Goal: Information Seeking & Learning: Learn about a topic

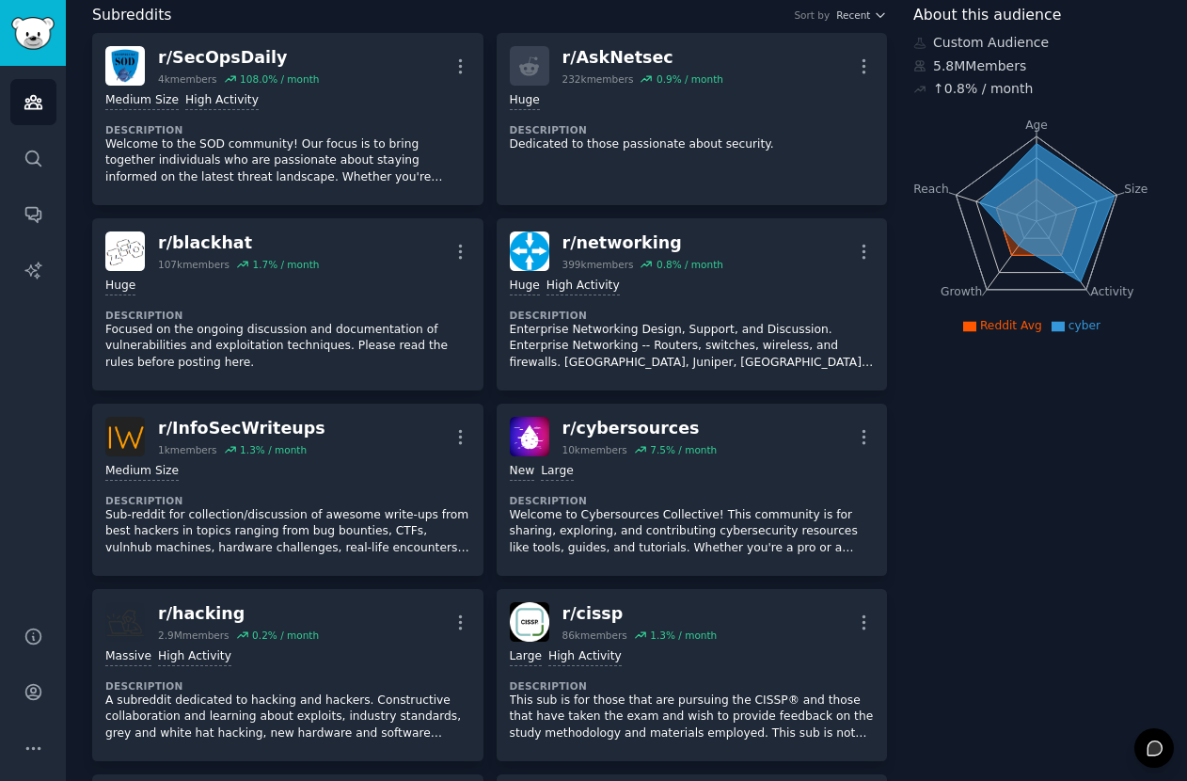
scroll to position [110, 0]
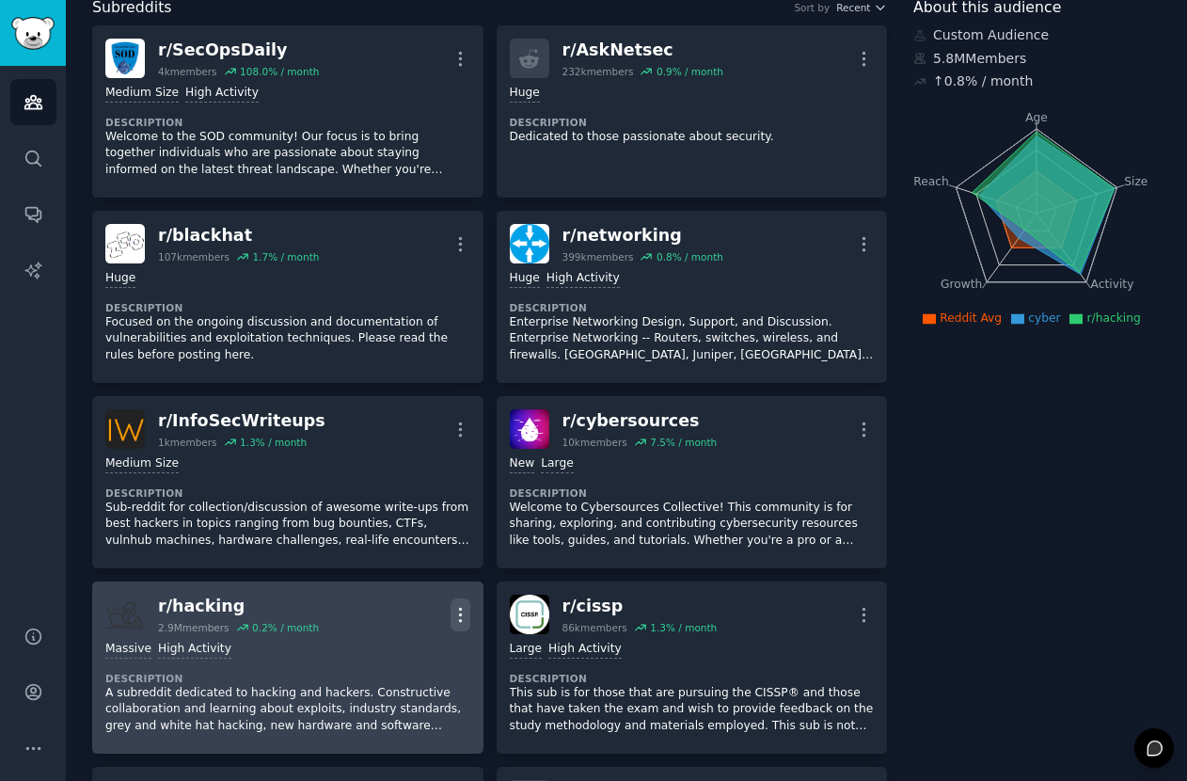
click at [453, 611] on icon "button" at bounding box center [461, 615] width 20 height 20
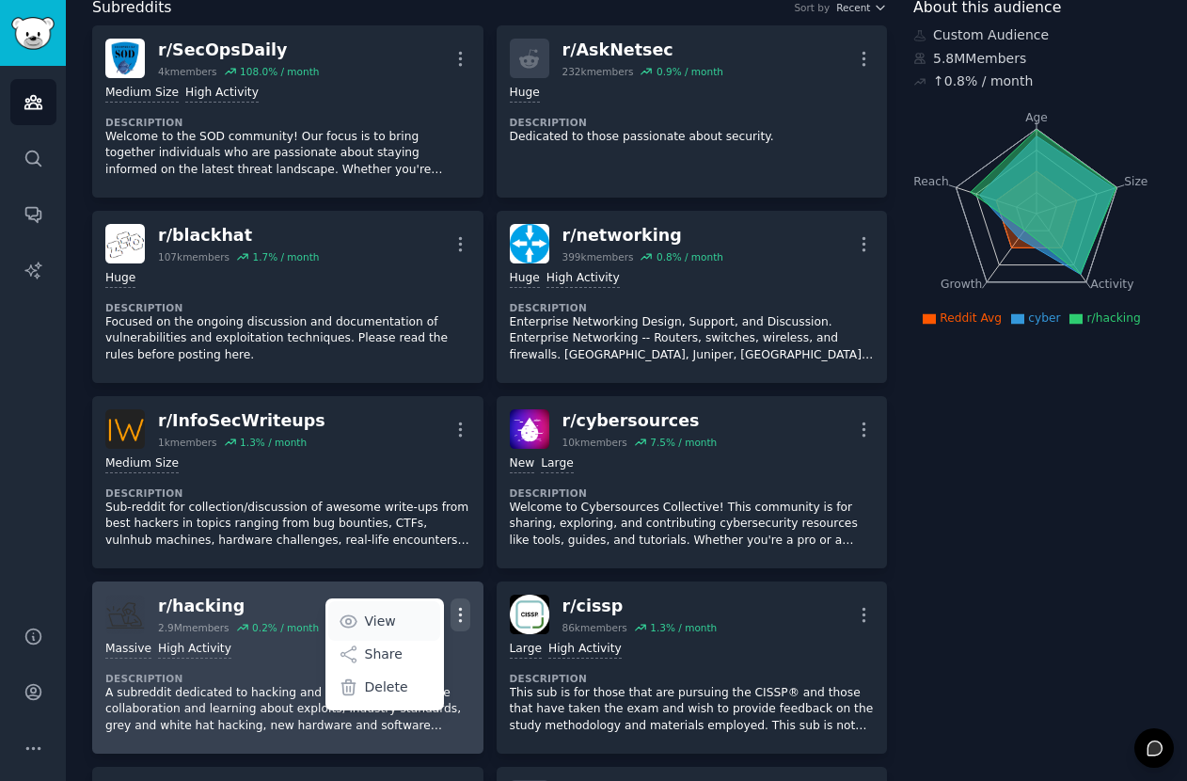
click at [377, 613] on p "View" at bounding box center [380, 621] width 31 height 20
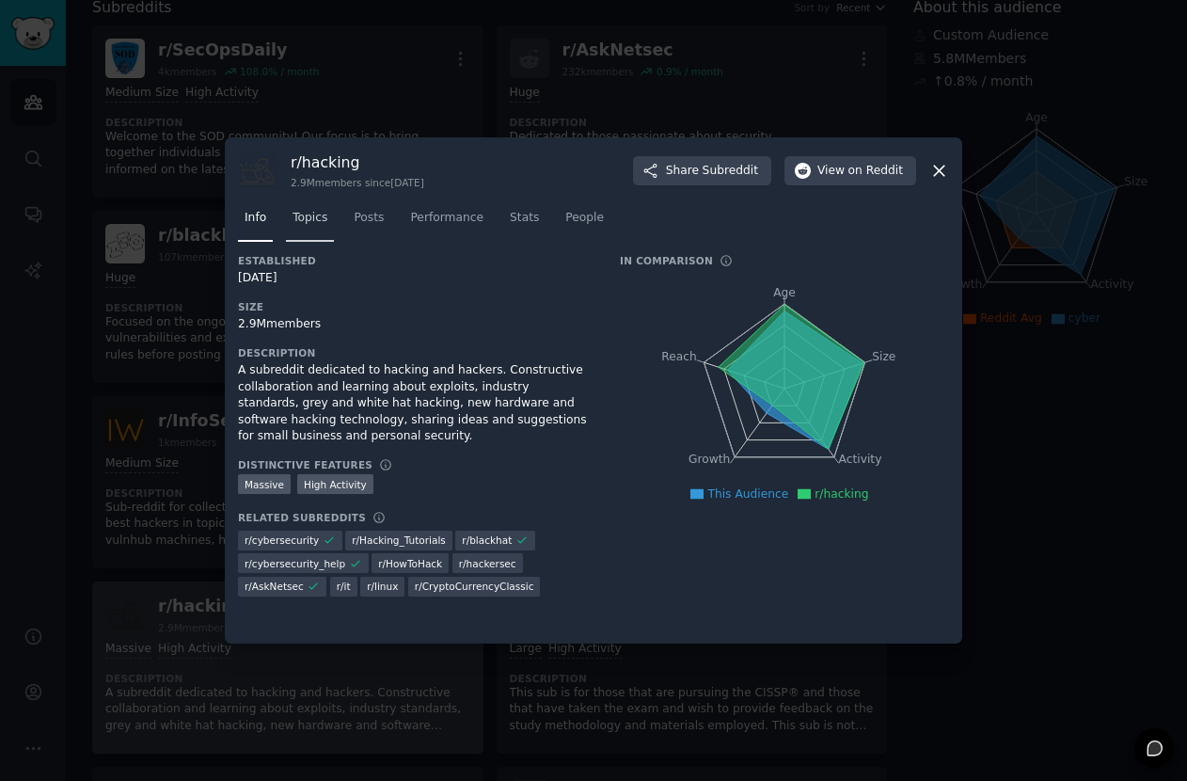
click at [312, 232] on link "Topics" at bounding box center [310, 222] width 48 height 39
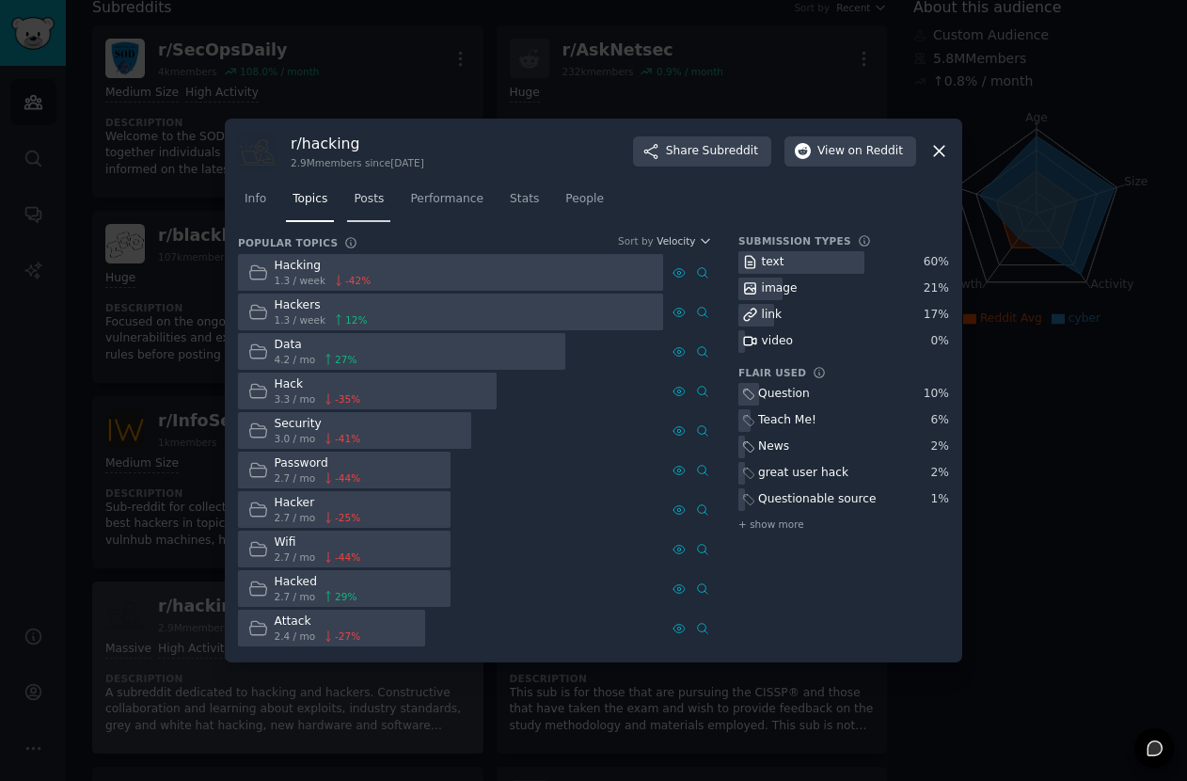
click at [372, 206] on span "Posts" at bounding box center [369, 199] width 30 height 17
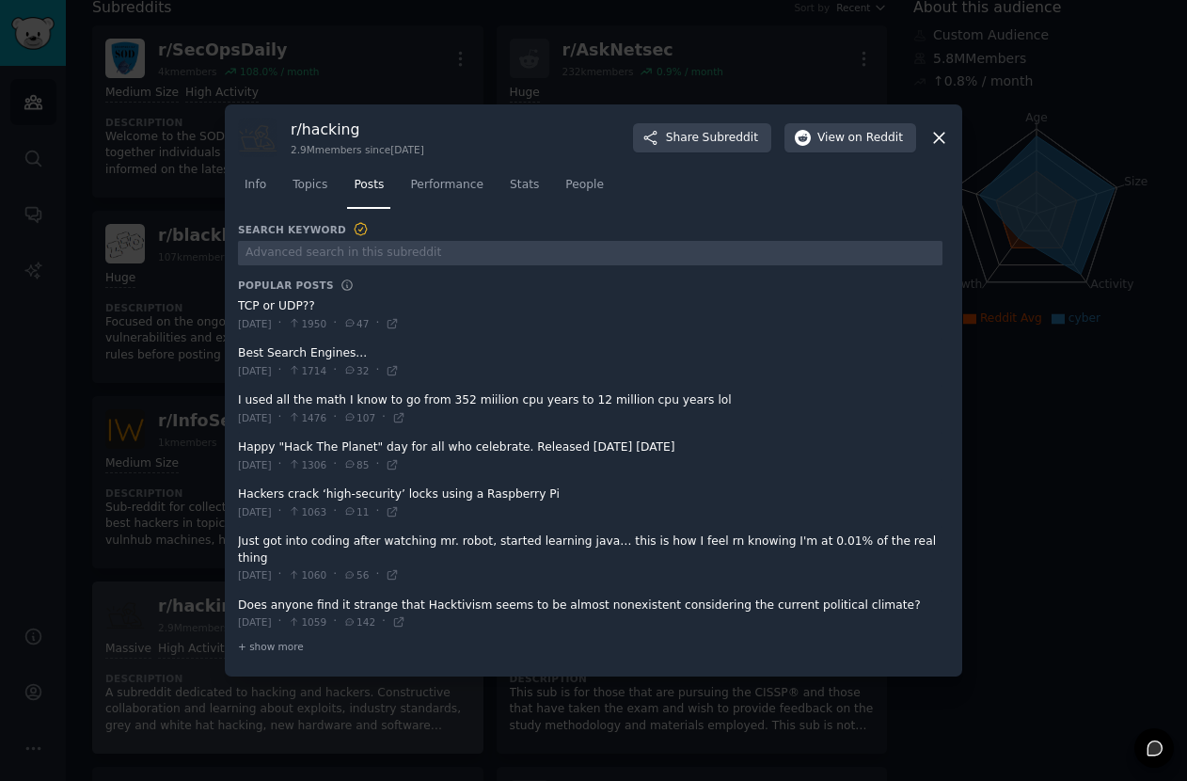
click at [133, 456] on div at bounding box center [593, 390] width 1187 height 781
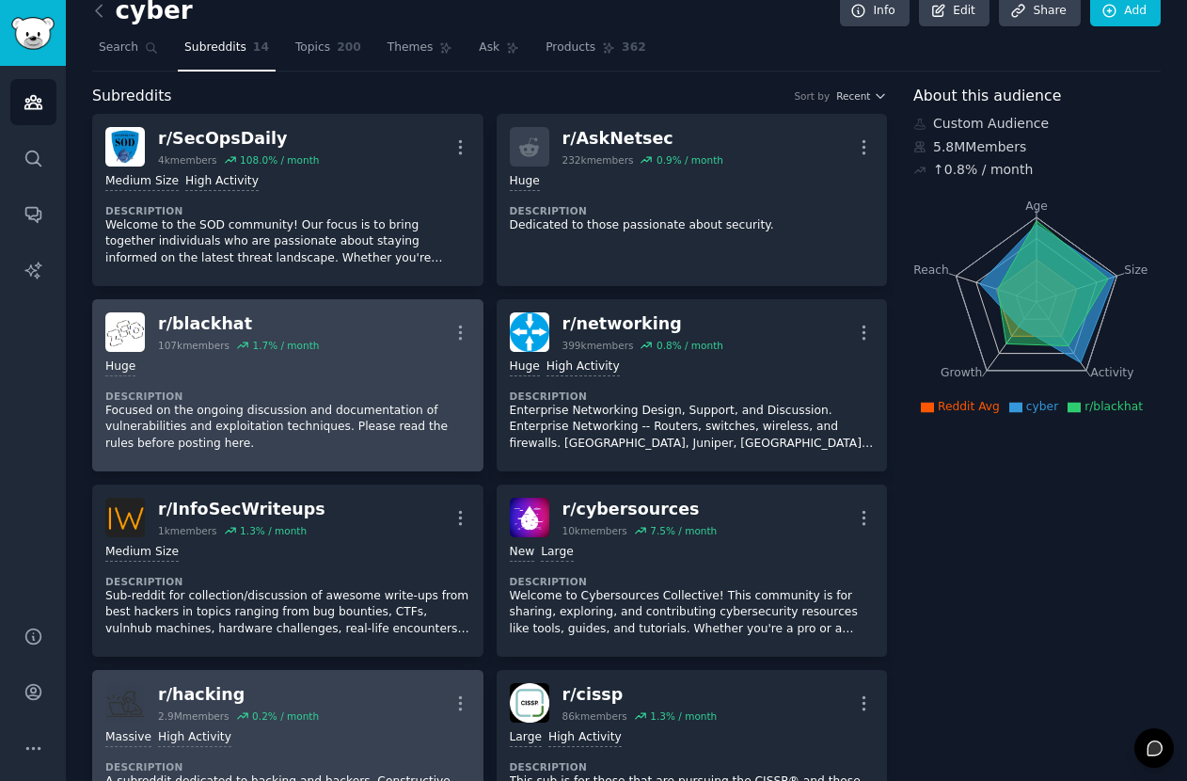
scroll to position [23, 0]
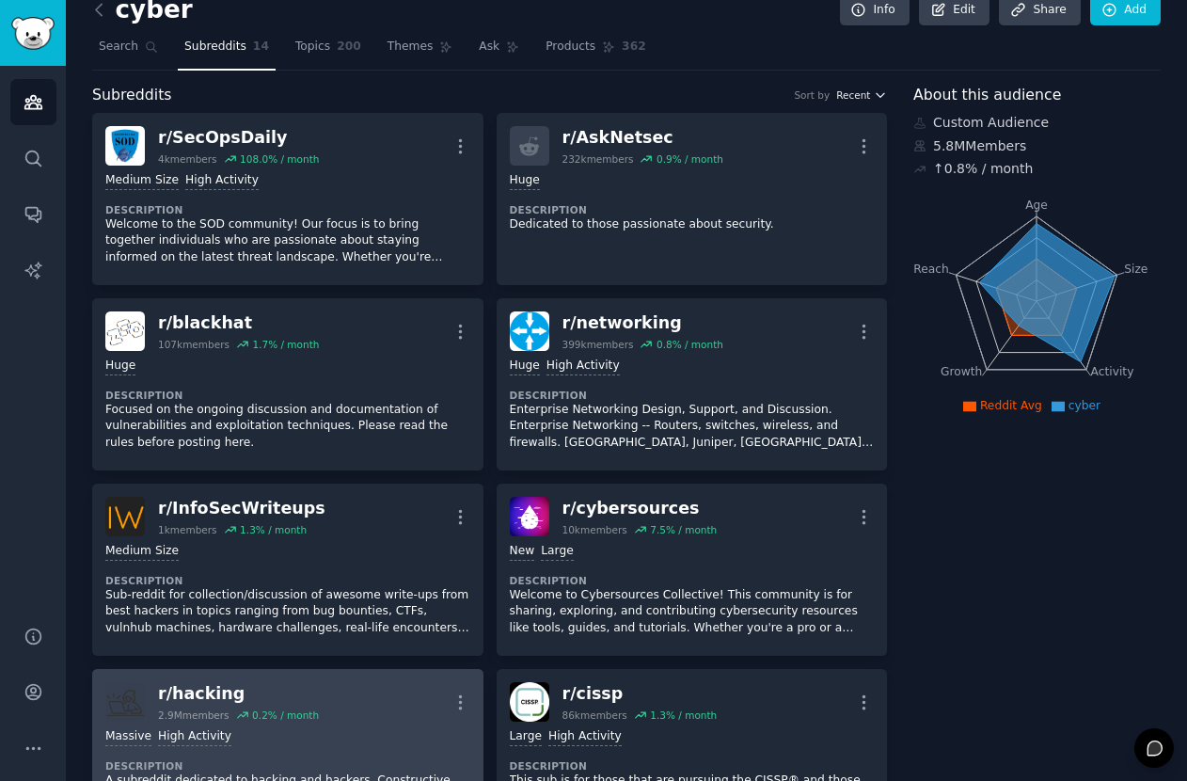
click at [857, 88] on span "Recent" at bounding box center [853, 94] width 34 height 13
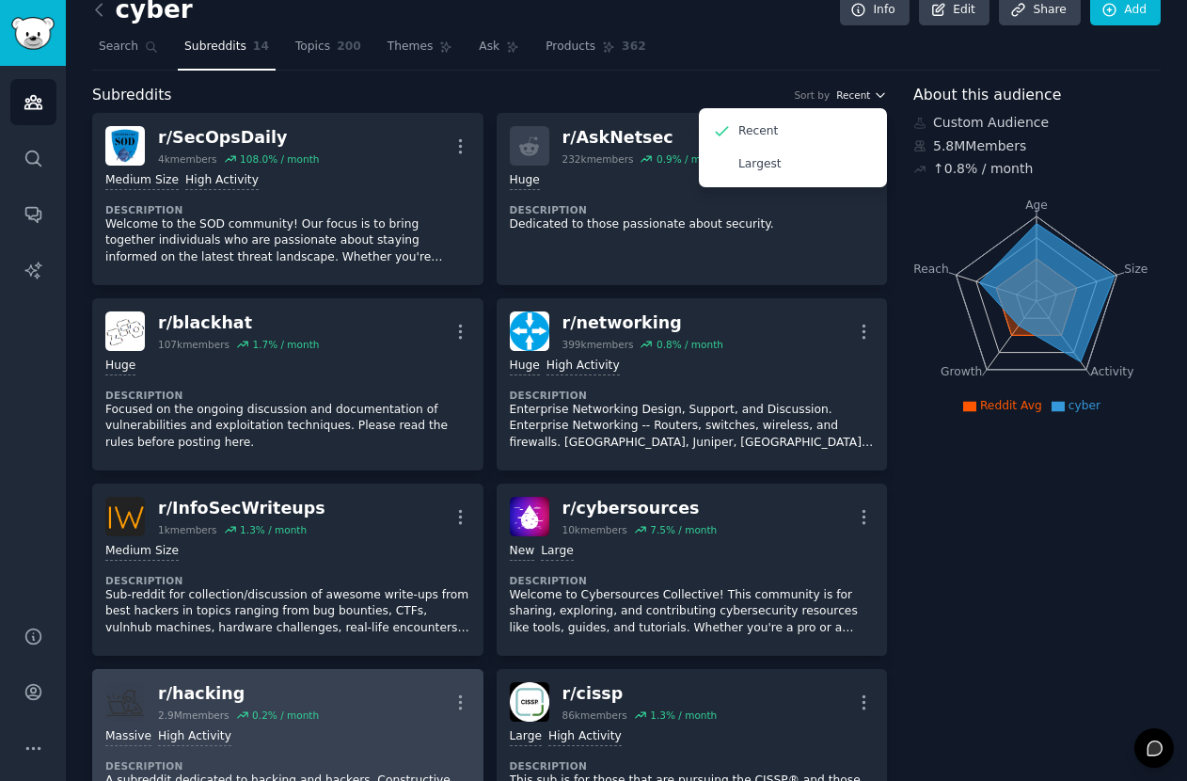
click at [857, 88] on span "Recent" at bounding box center [853, 94] width 34 height 13
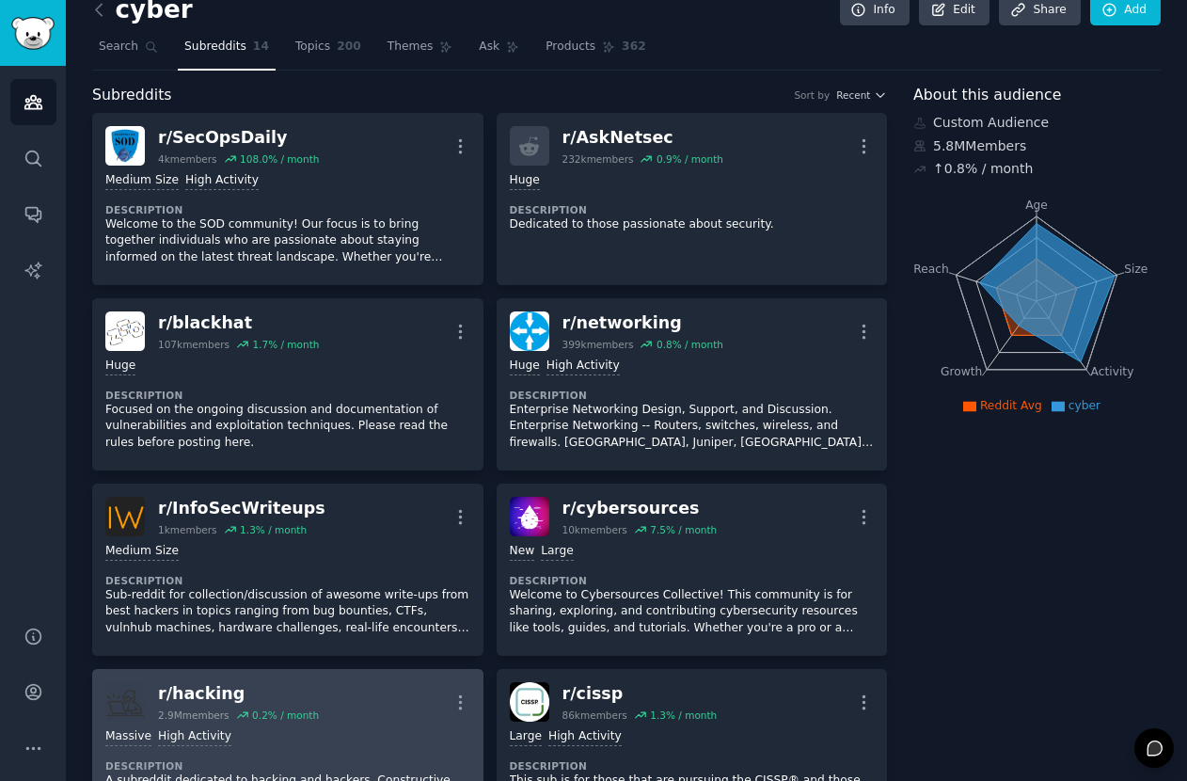
scroll to position [0, 0]
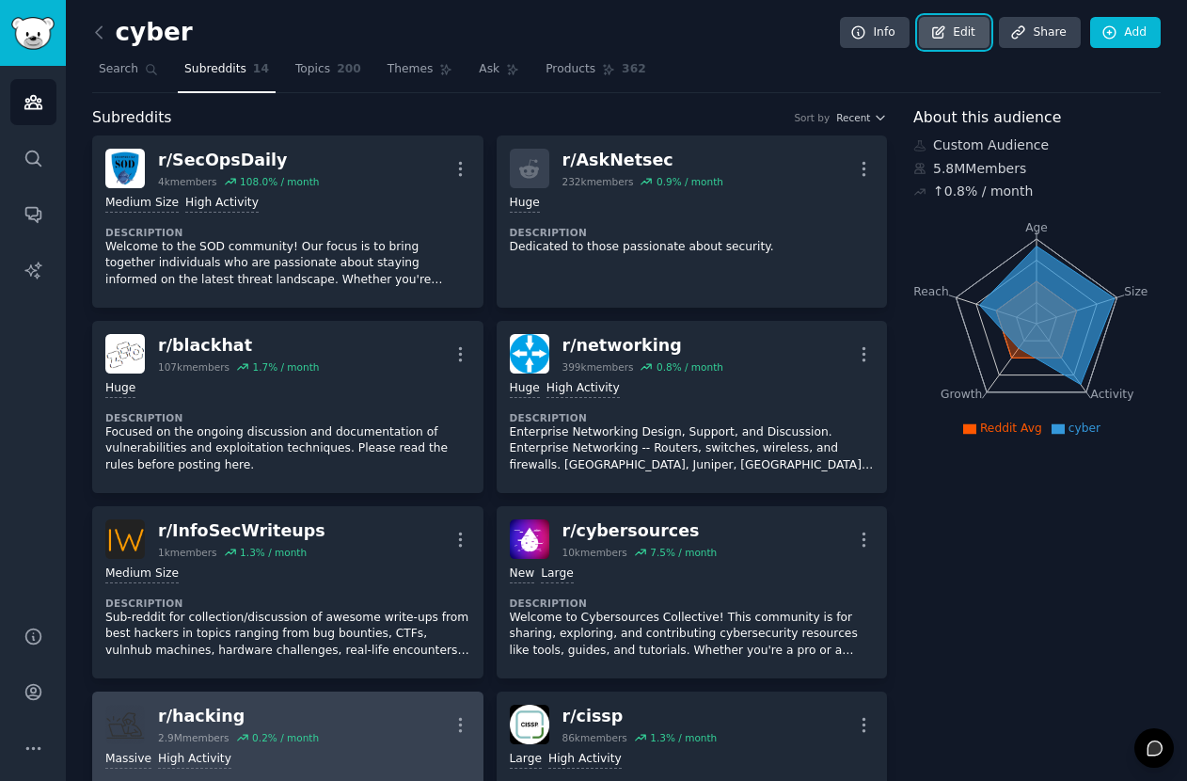
click at [938, 37] on icon at bounding box center [938, 32] width 17 height 17
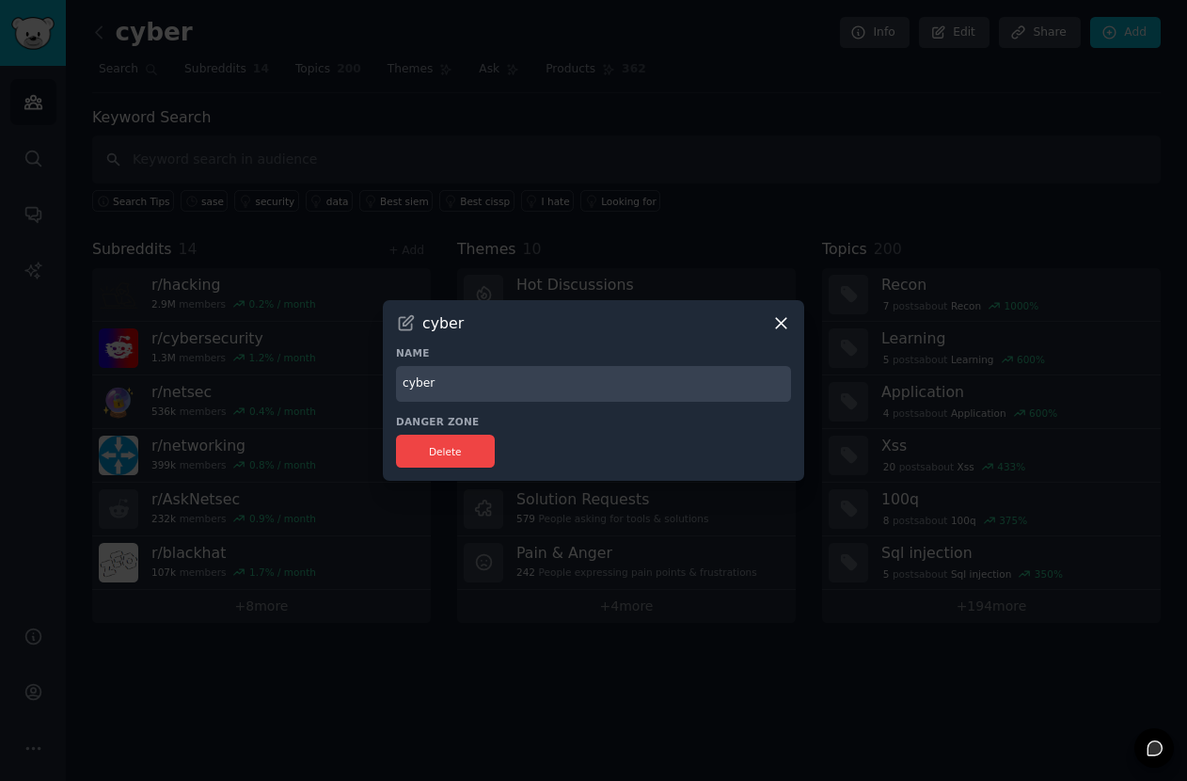
click at [784, 328] on icon at bounding box center [781, 323] width 20 height 20
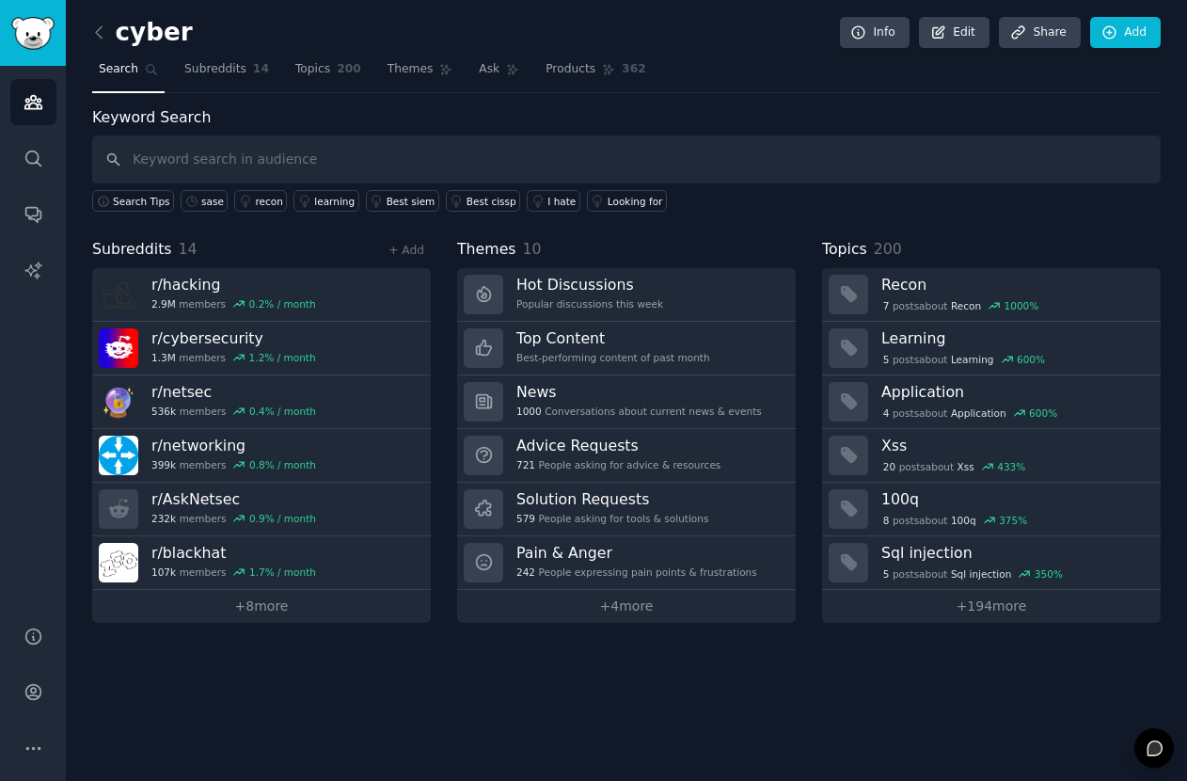
click at [756, 118] on div "Keyword Search Search Tips sase recon learning Best siem Best cissp I hate Look…" at bounding box center [626, 159] width 1069 height 106
click at [246, 608] on link "+ 8 more" at bounding box center [261, 606] width 339 height 33
click at [209, 56] on link "Subreddits 14" at bounding box center [227, 74] width 98 height 39
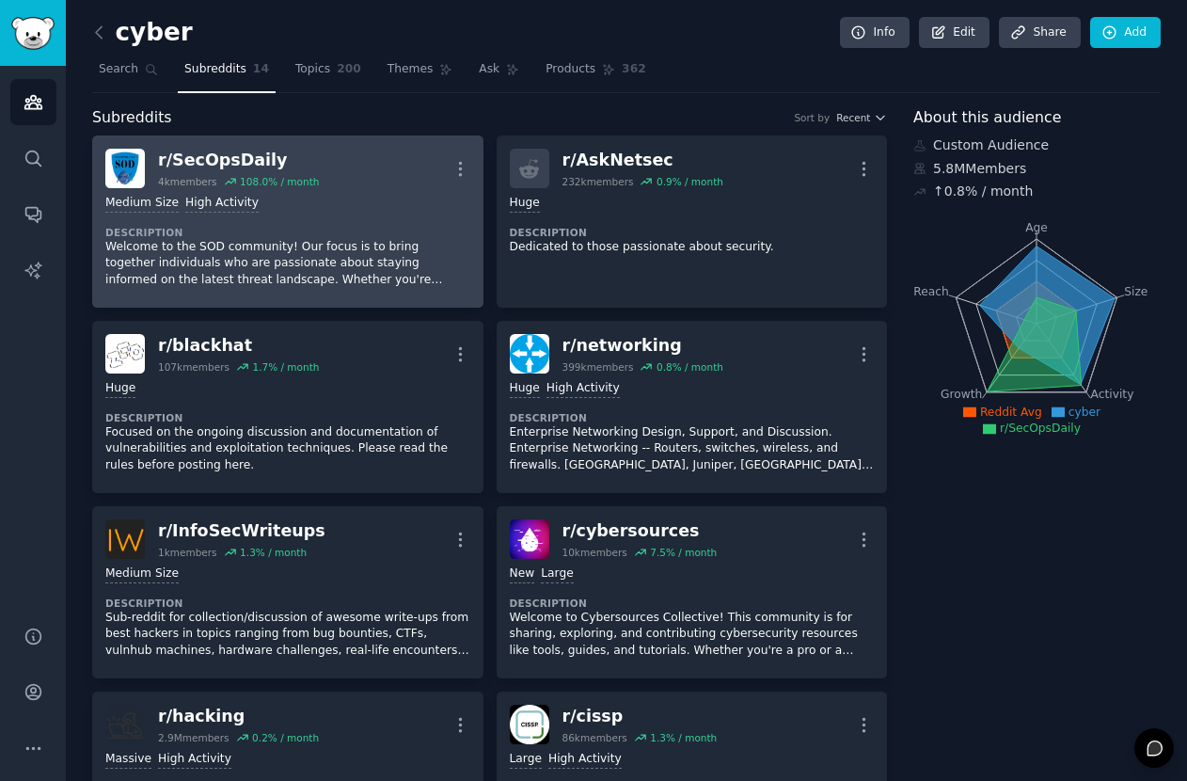
click at [216, 160] on div "r/ SecOpsDaily" at bounding box center [238, 161] width 161 height 24
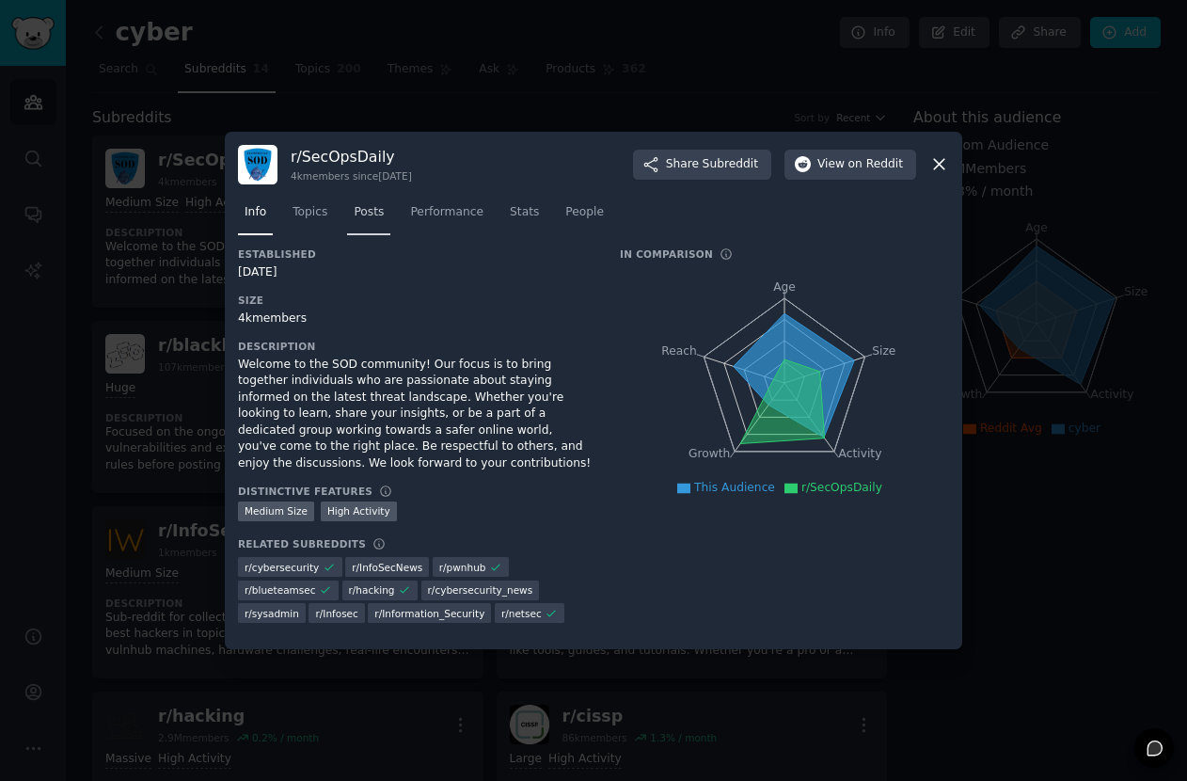
click at [372, 216] on span "Posts" at bounding box center [369, 212] width 30 height 17
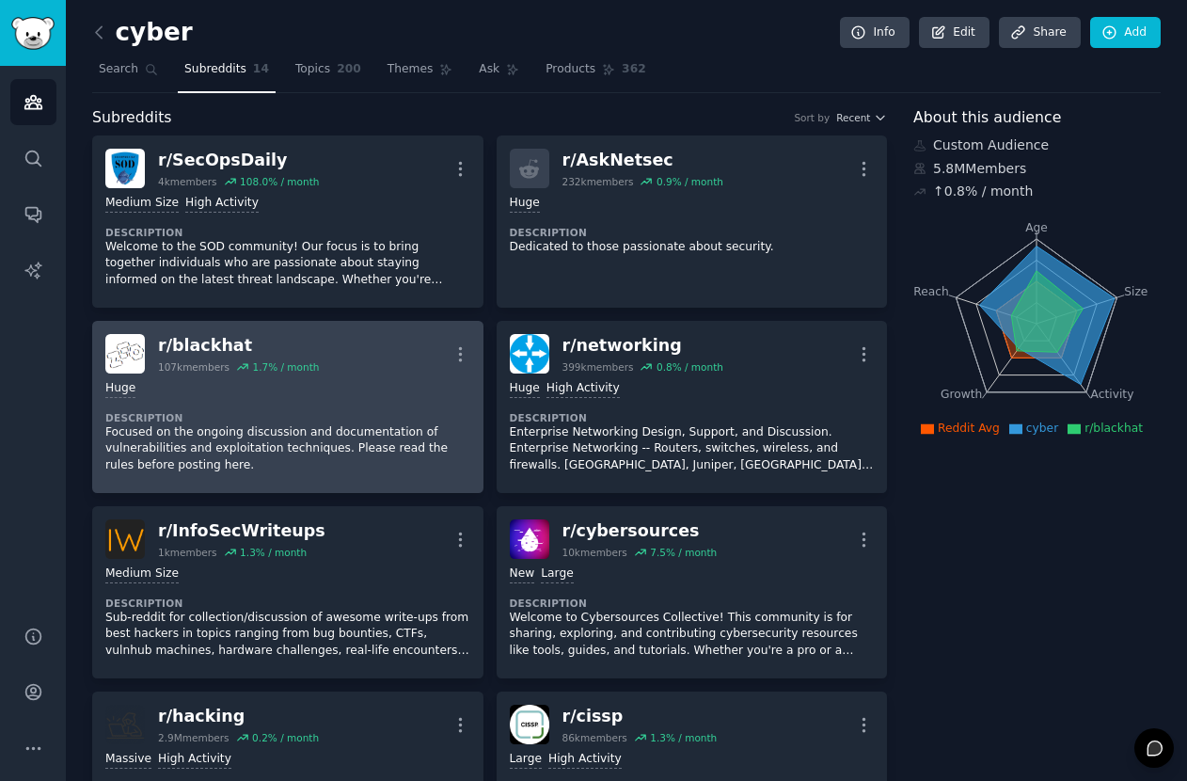
click at [259, 336] on div "r/ blackhat" at bounding box center [238, 346] width 161 height 24
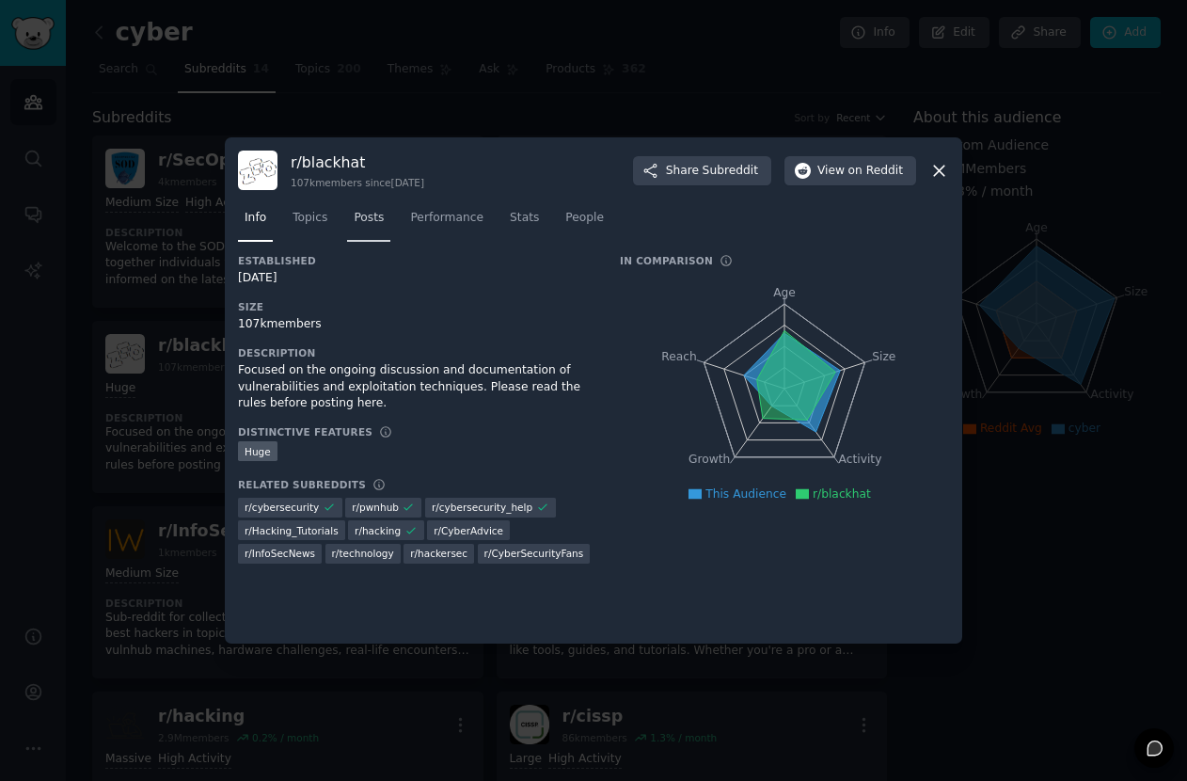
click at [361, 229] on link "Posts" at bounding box center [368, 222] width 43 height 39
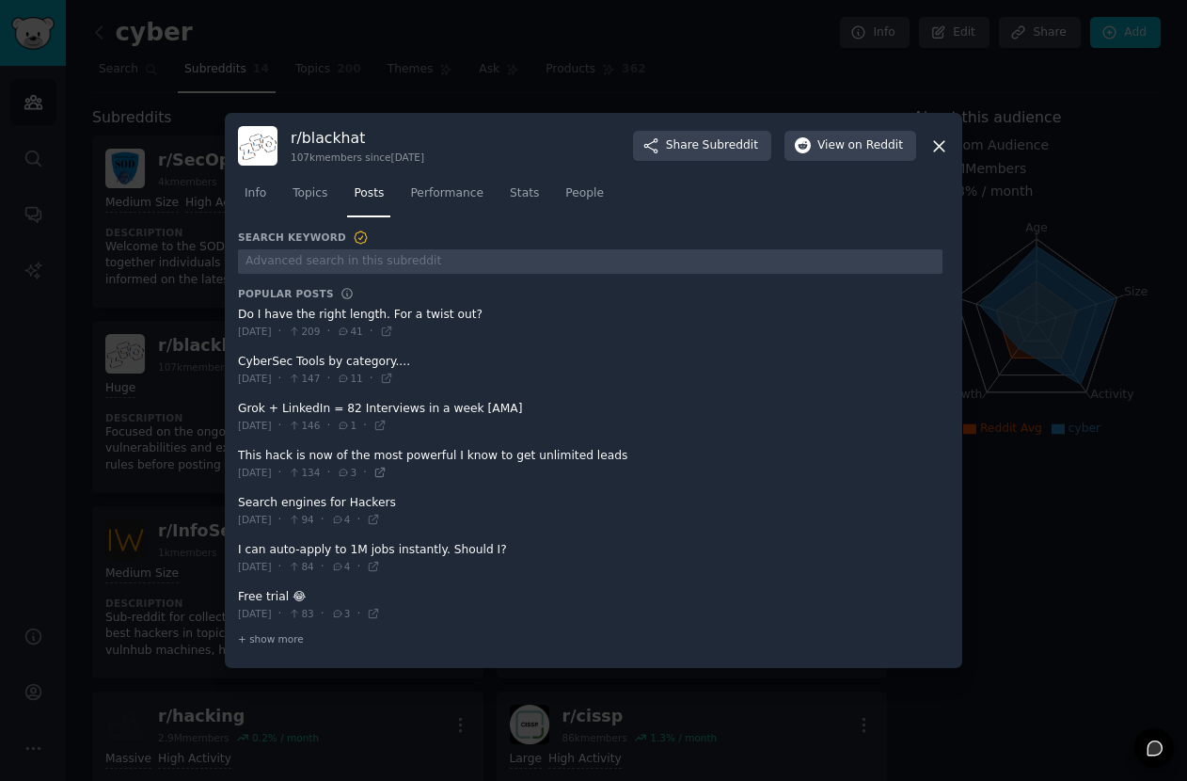
click at [387, 472] on icon at bounding box center [379, 472] width 13 height 13
click at [816, 152] on button "View on Reddit" at bounding box center [850, 146] width 132 height 30
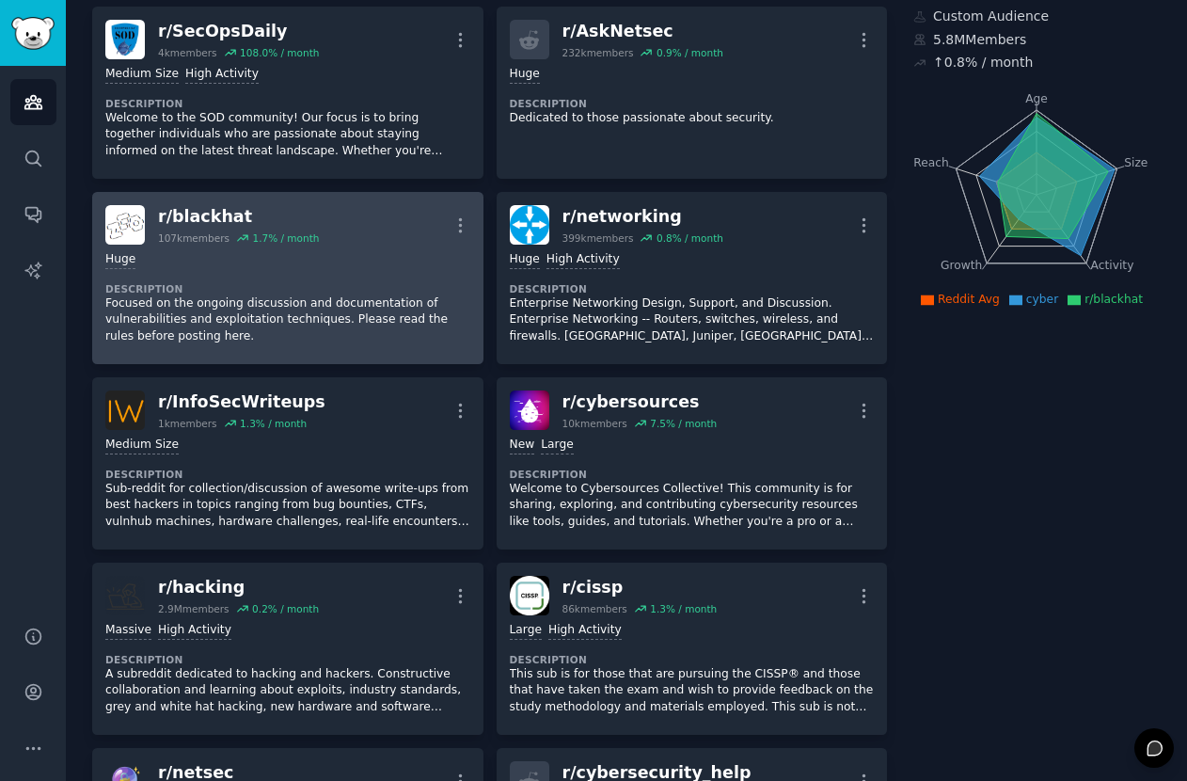
scroll to position [137, 0]
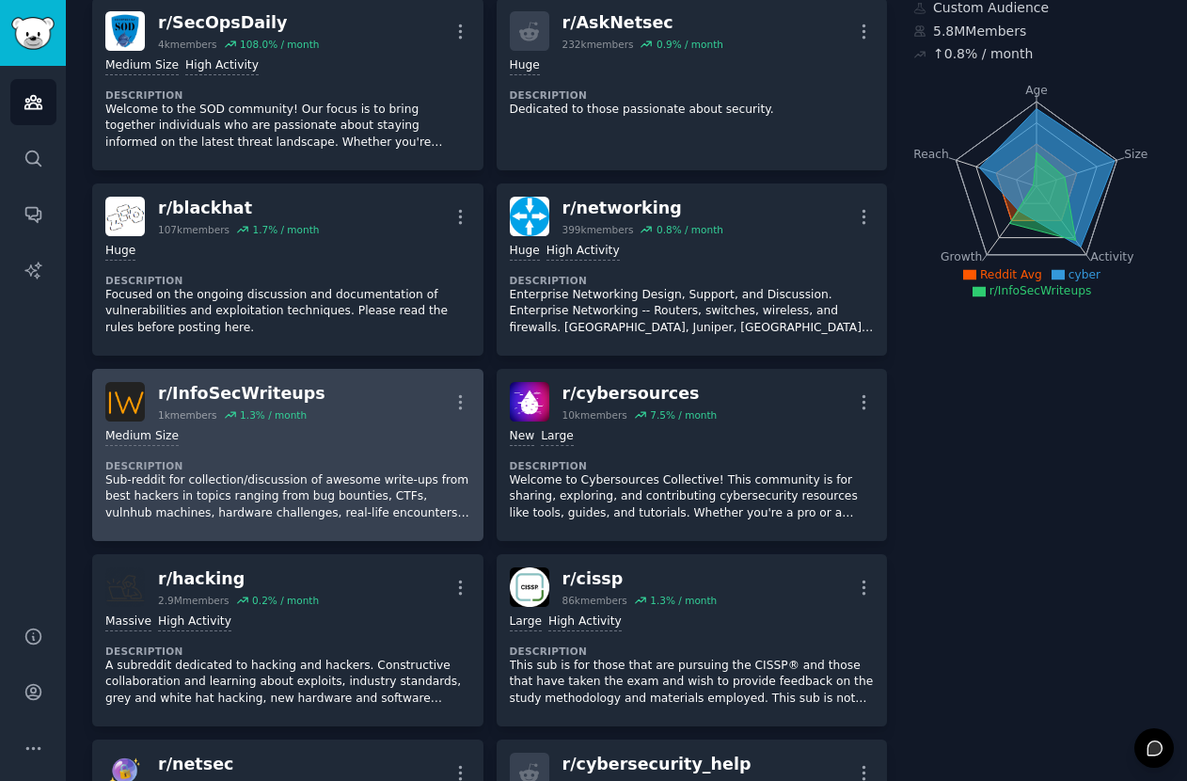
click at [209, 386] on div "r/ InfoSecWriteups" at bounding box center [241, 394] width 167 height 24
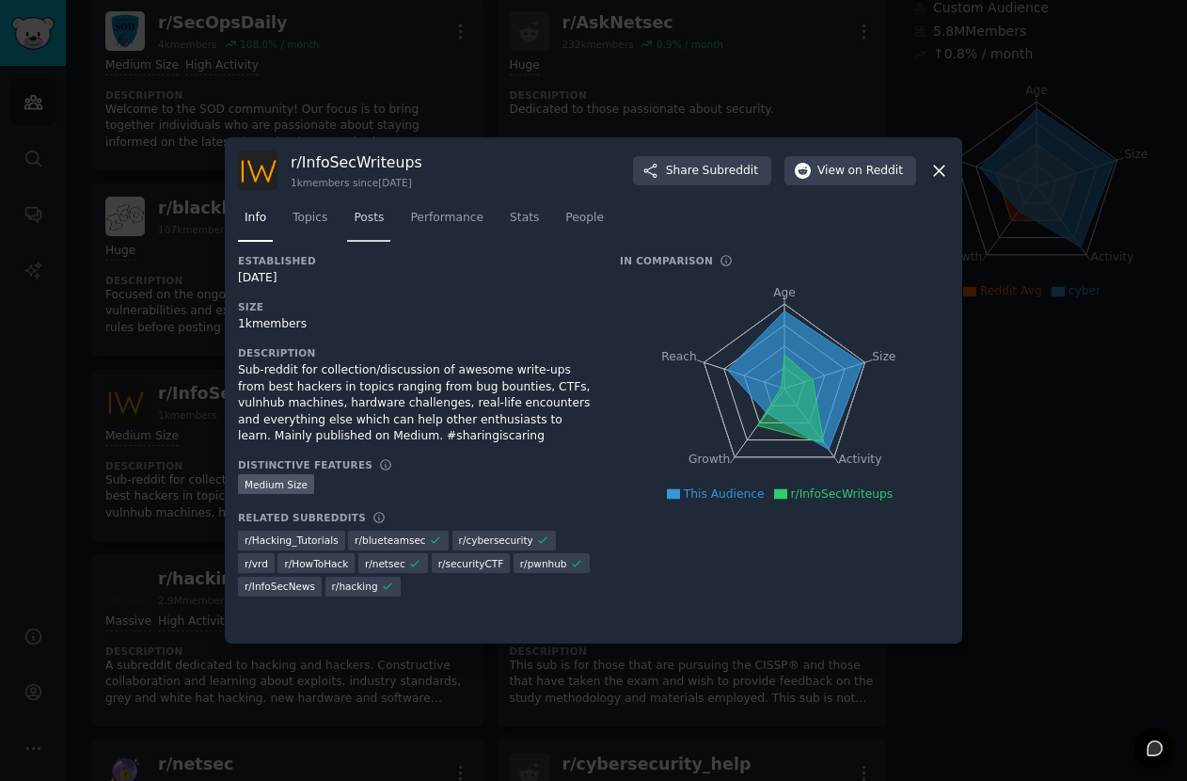
click at [356, 212] on span "Posts" at bounding box center [369, 218] width 30 height 17
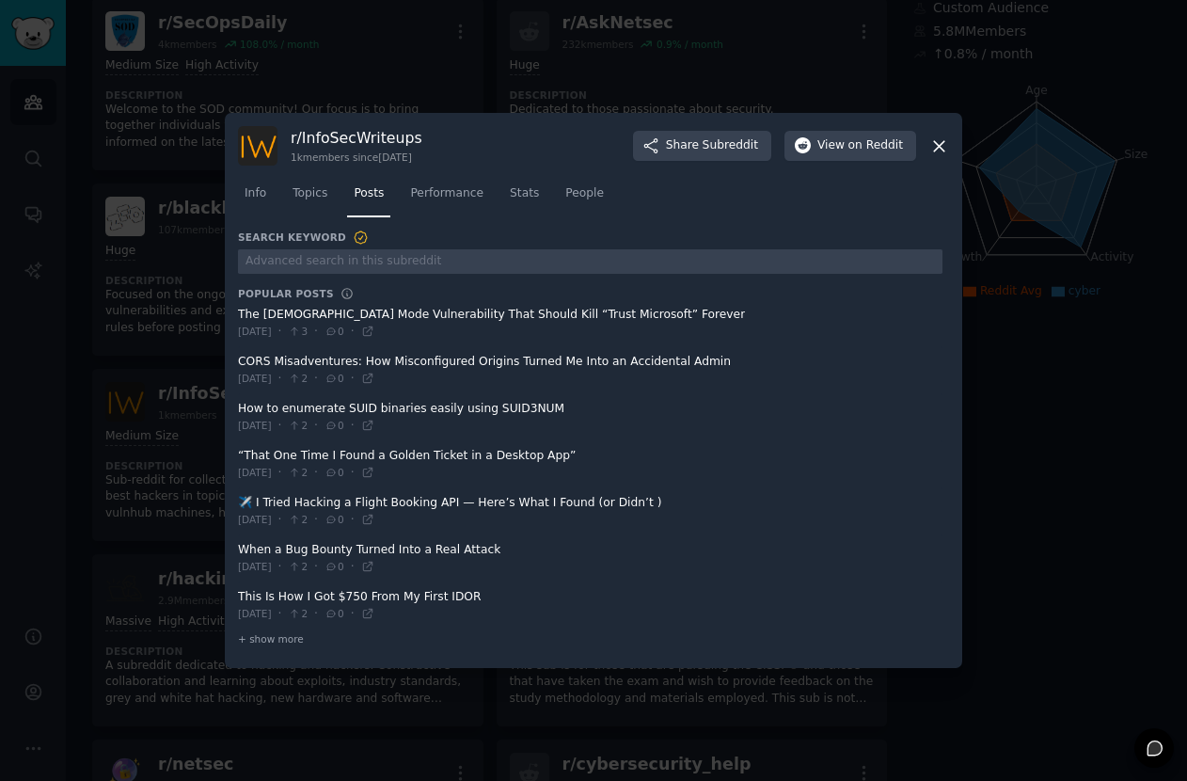
click at [335, 315] on span at bounding box center [590, 323] width 705 height 46
click at [374, 332] on icon at bounding box center [367, 331] width 13 height 13
click at [108, 413] on div at bounding box center [593, 390] width 1187 height 781
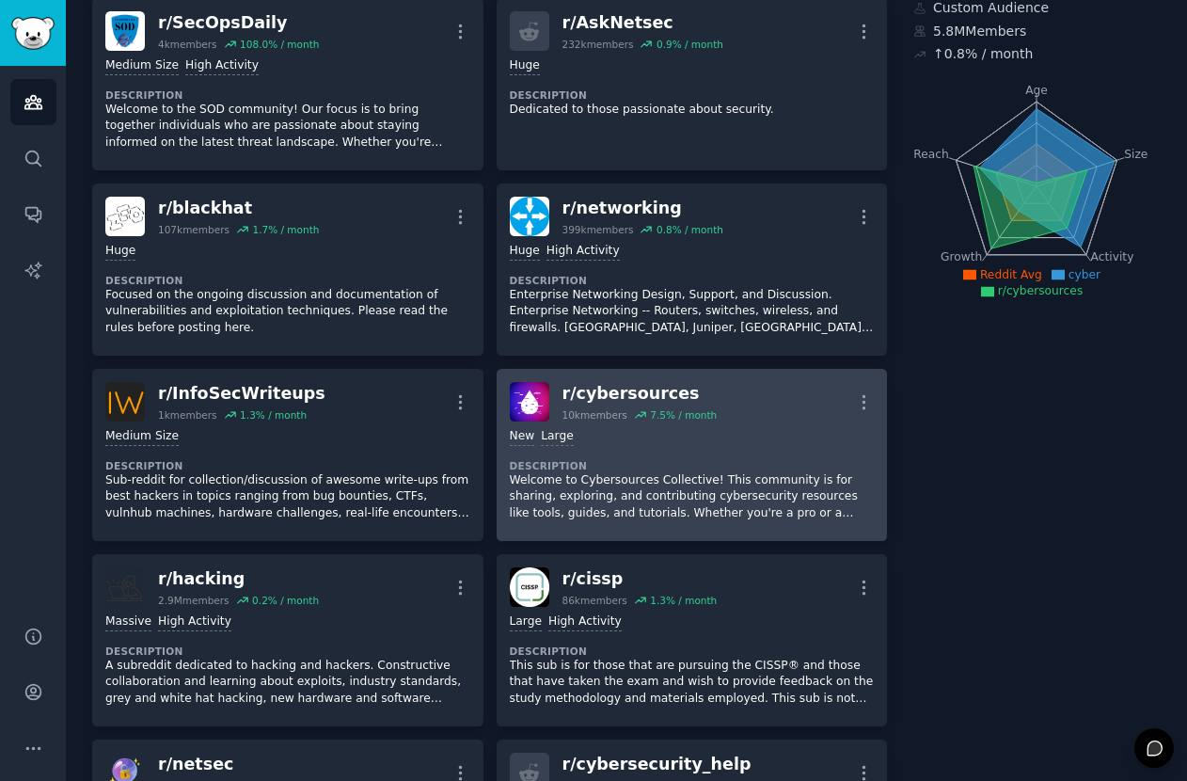
click at [643, 448] on div "New Large Description Welcome to Cybersources Collective! This community is for…" at bounding box center [692, 474] width 365 height 106
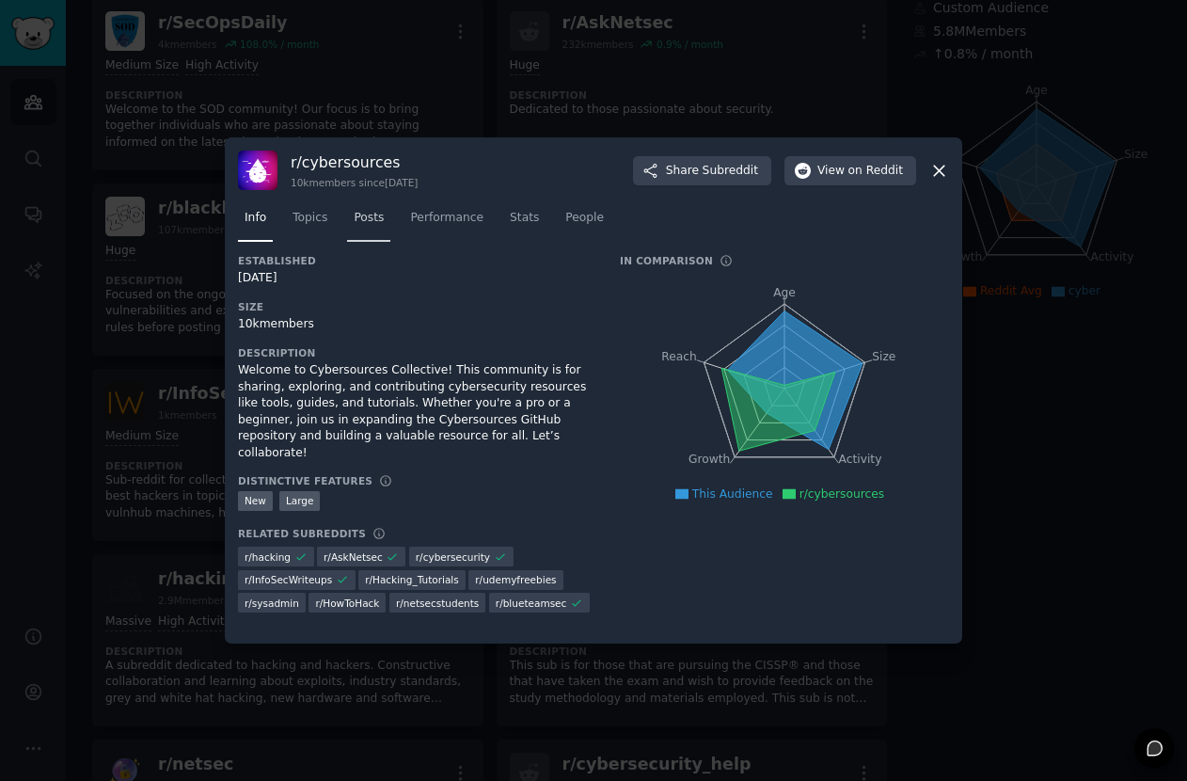
click at [378, 217] on span "Posts" at bounding box center [369, 218] width 30 height 17
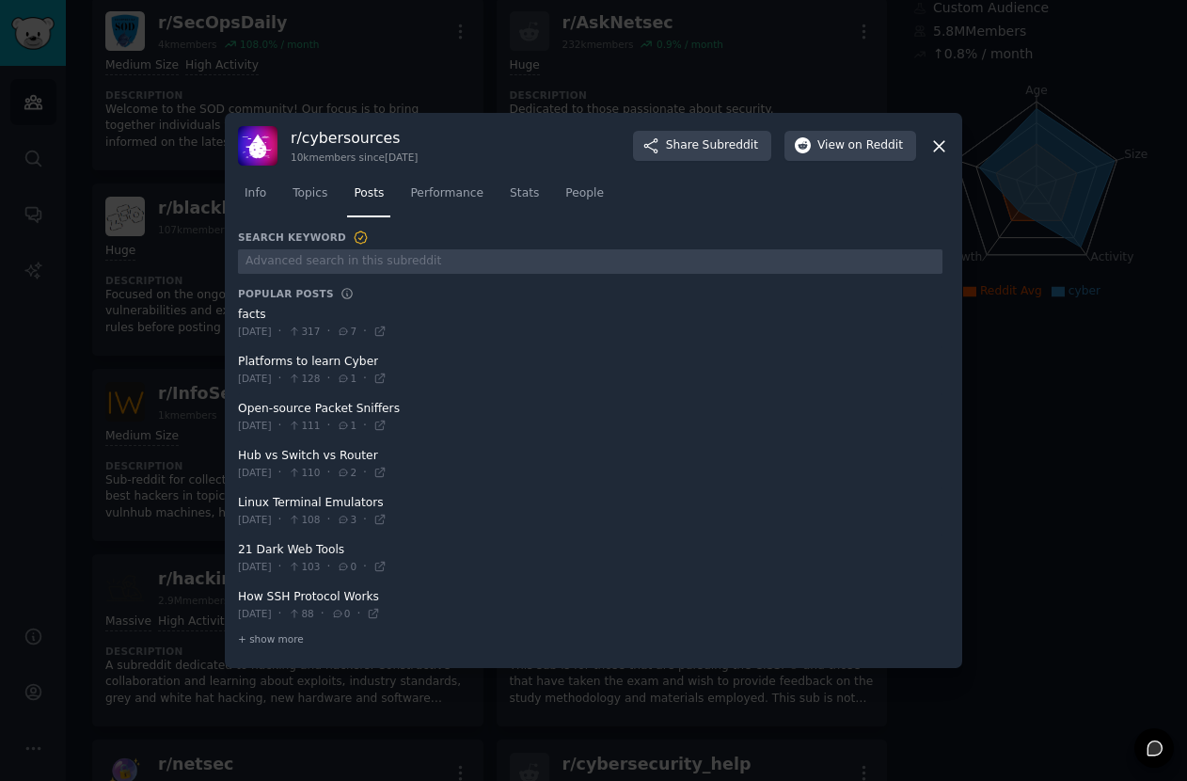
click at [146, 377] on div at bounding box center [593, 390] width 1187 height 781
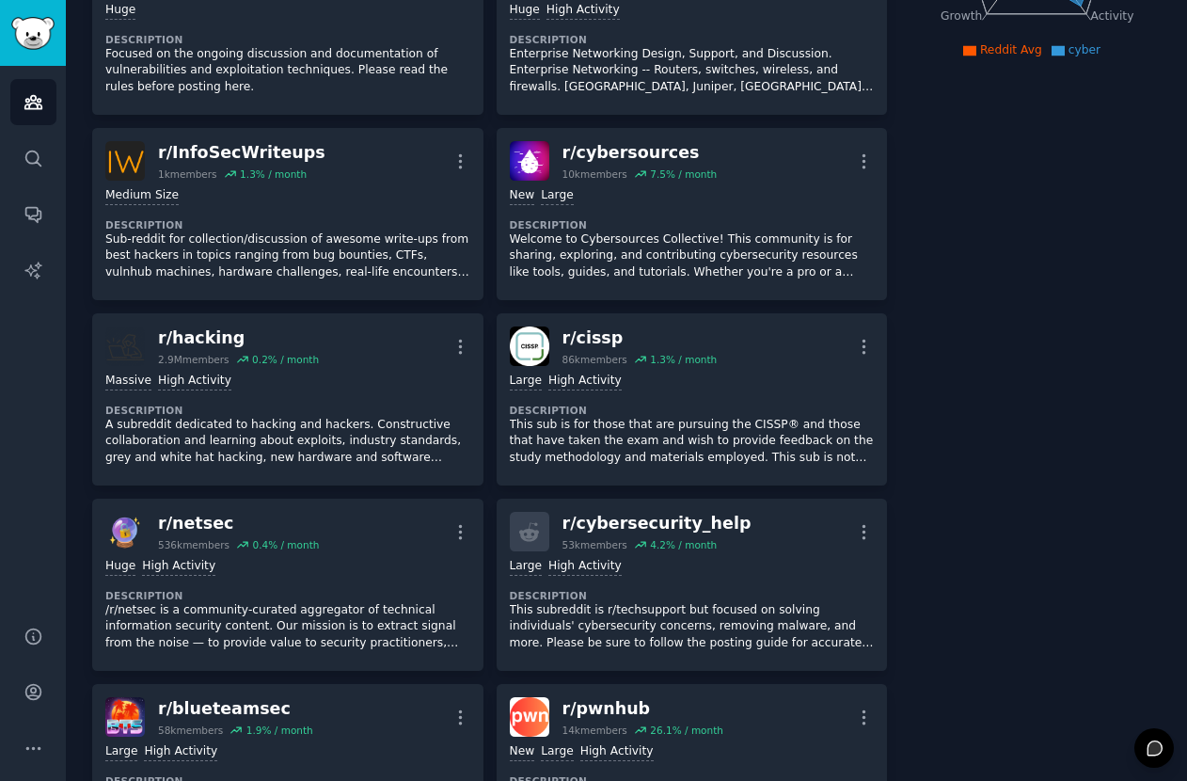
scroll to position [397, 0]
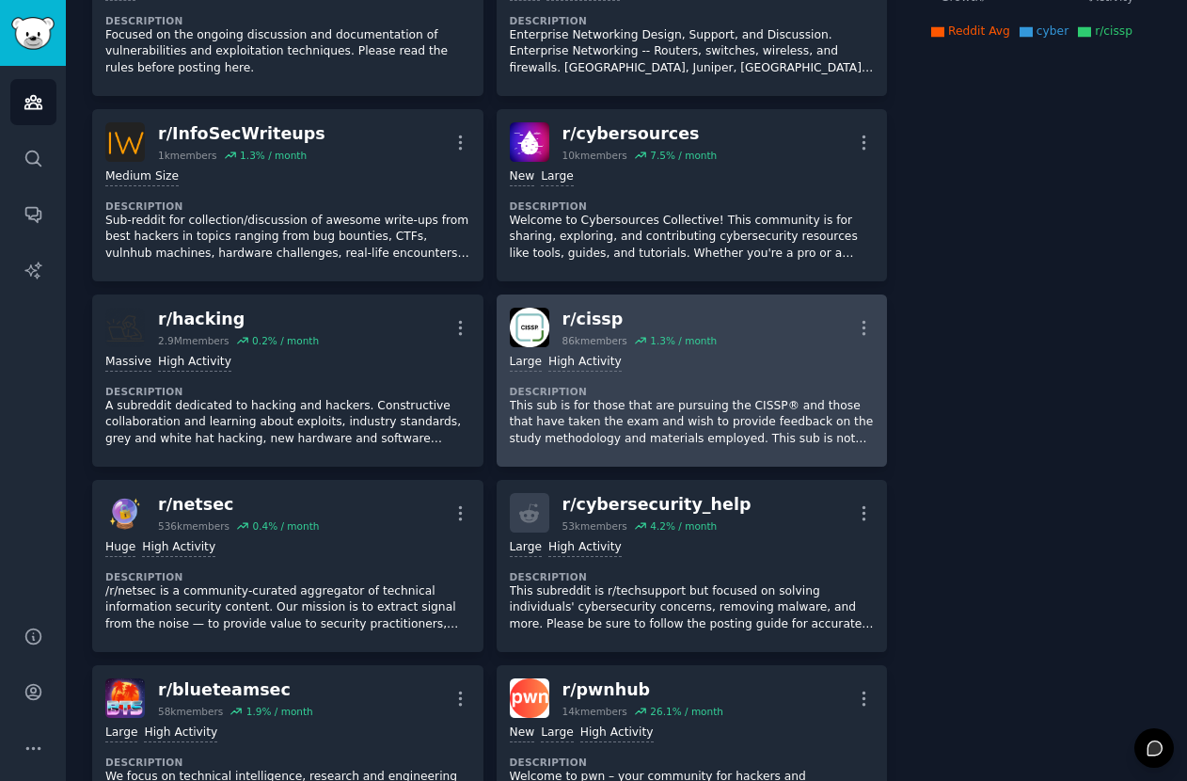
click at [665, 455] on link "r/ cissp 86k members 1.3 % / month More Large High Activity Description This su…" at bounding box center [692, 380] width 391 height 172
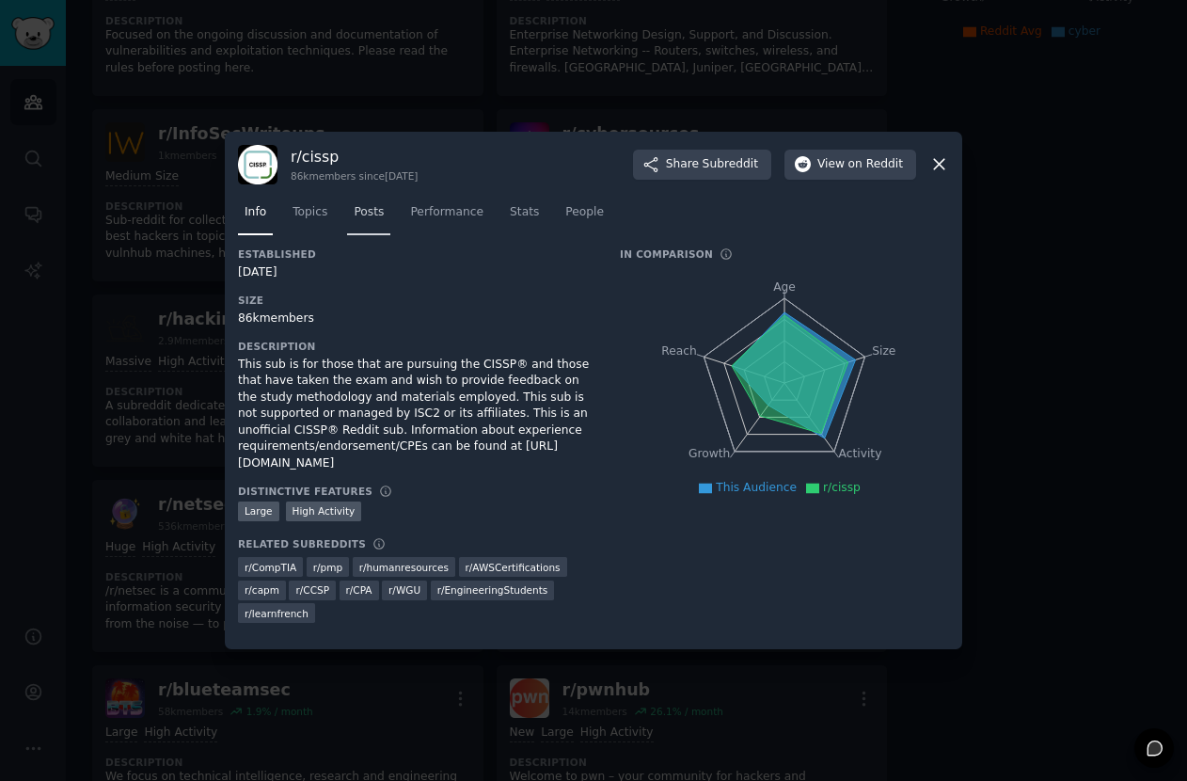
click at [372, 212] on span "Posts" at bounding box center [369, 212] width 30 height 17
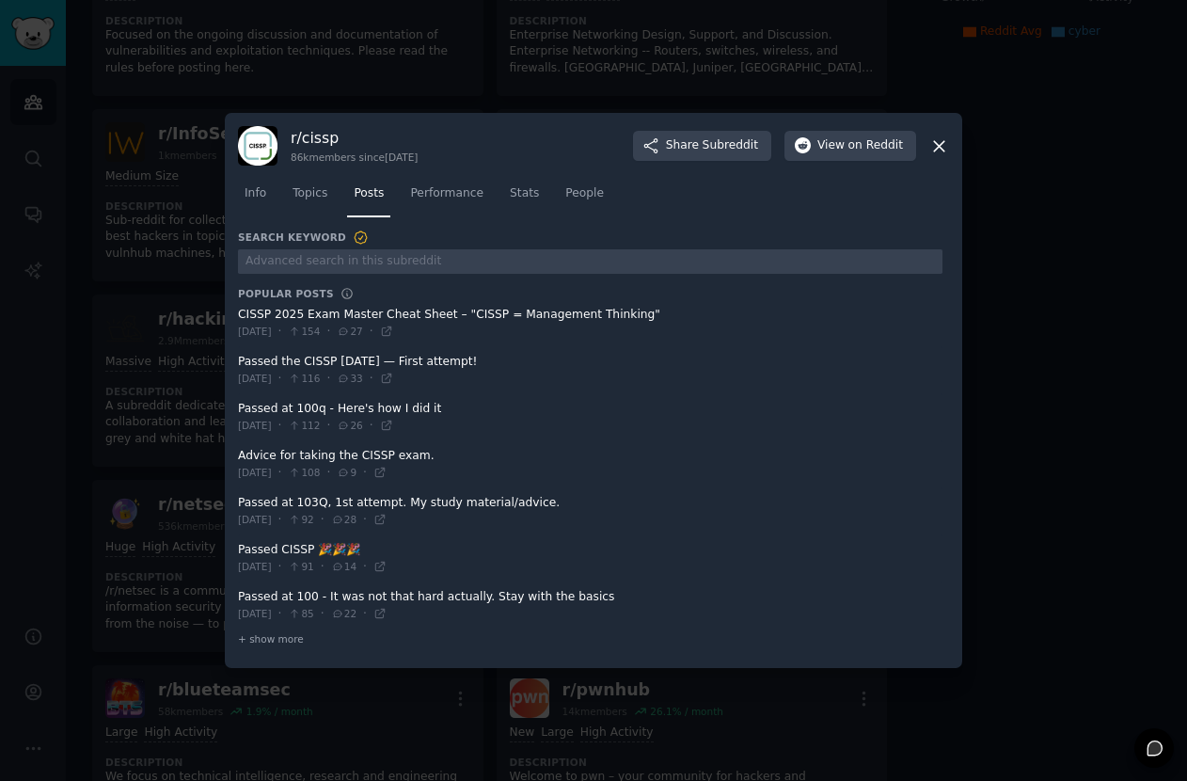
click at [185, 483] on div at bounding box center [593, 390] width 1187 height 781
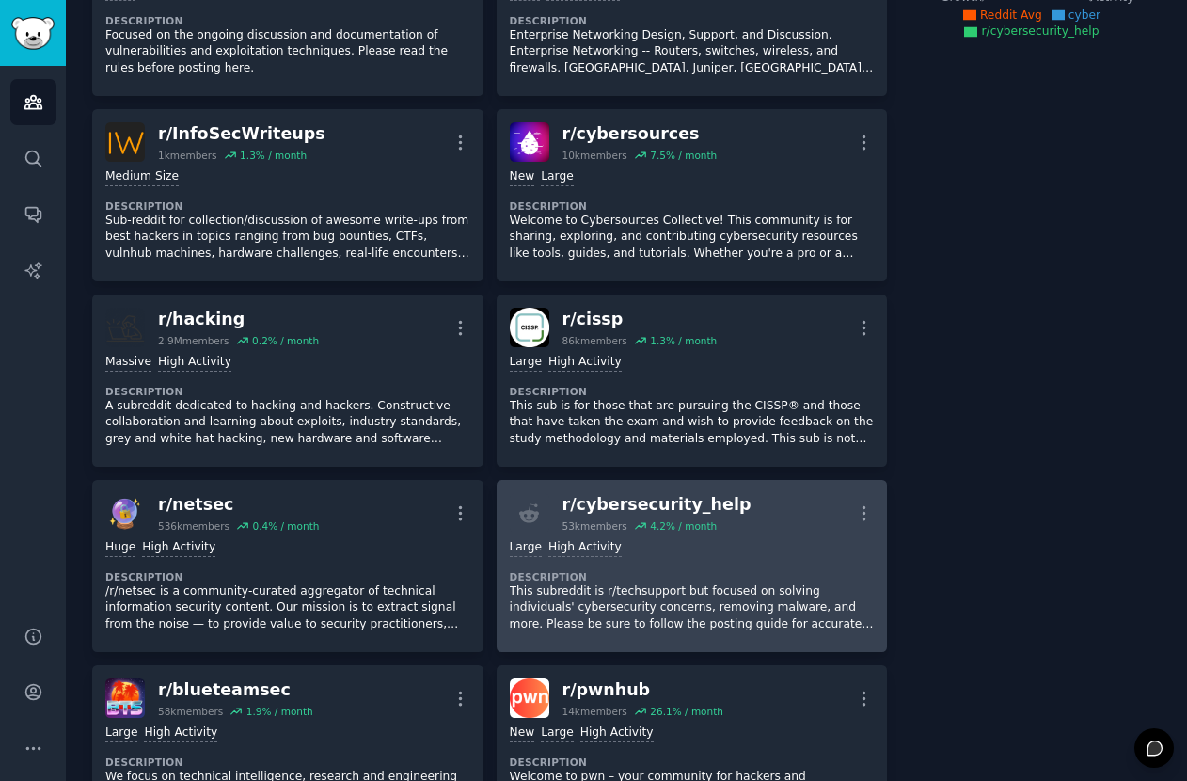
click at [634, 504] on div "r/ cybersecurity_help" at bounding box center [656, 505] width 189 height 24
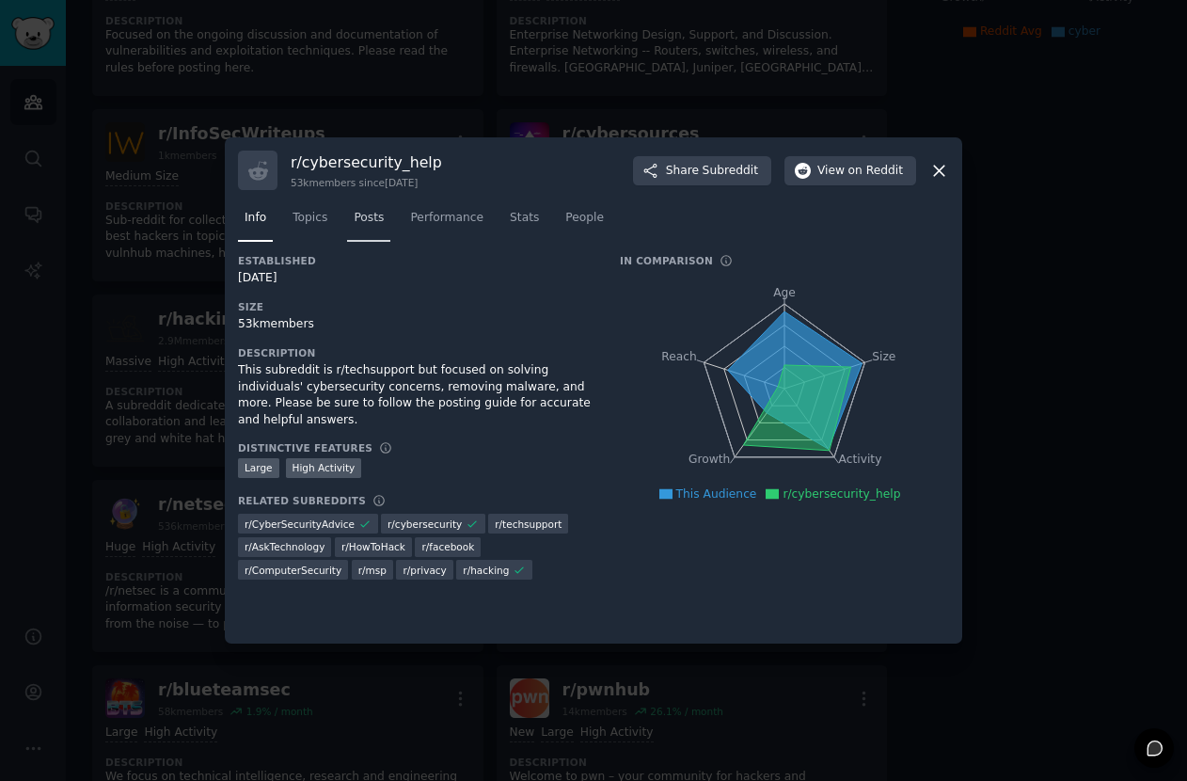
click at [370, 215] on span "Posts" at bounding box center [369, 218] width 30 height 17
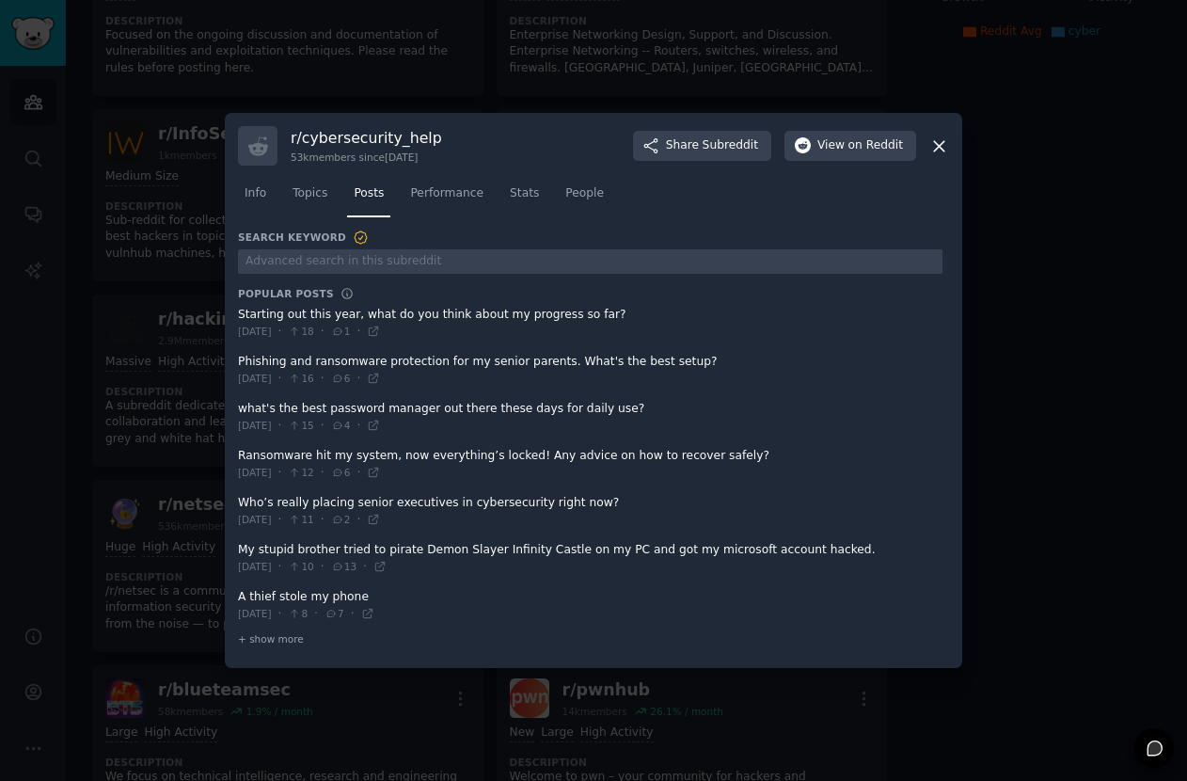
click at [154, 435] on div at bounding box center [593, 390] width 1187 height 781
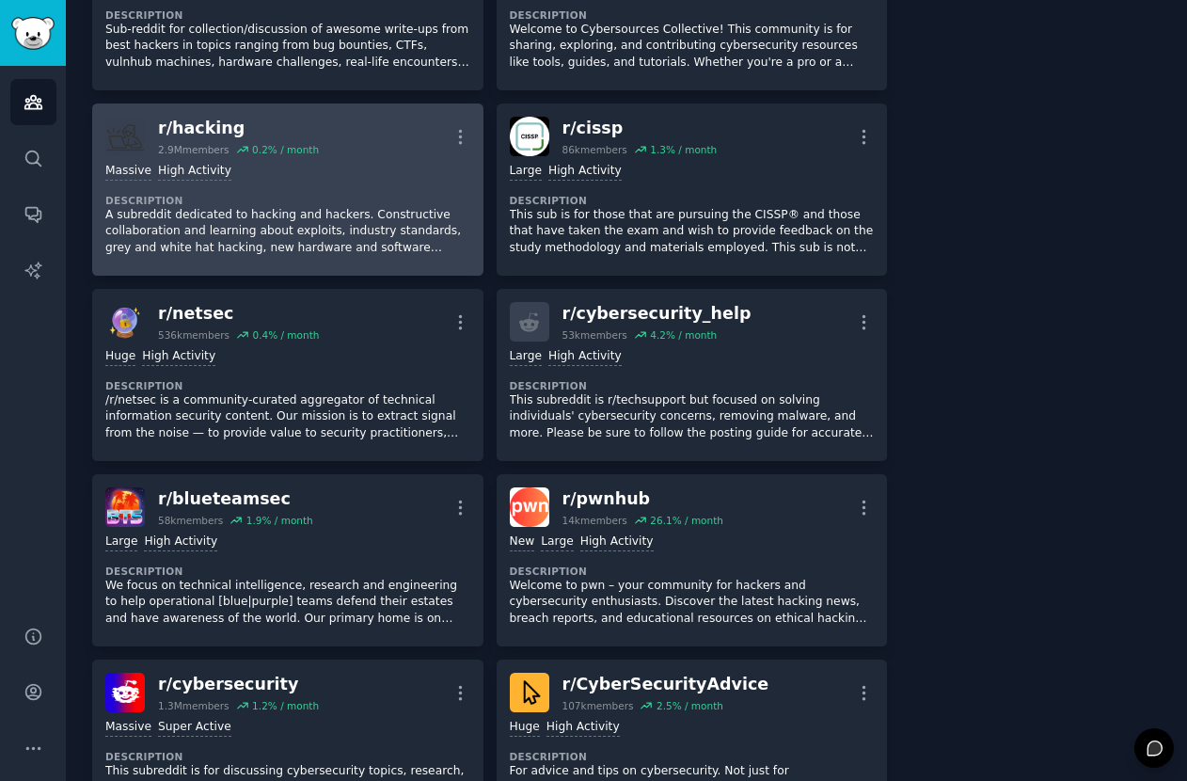
scroll to position [599, 0]
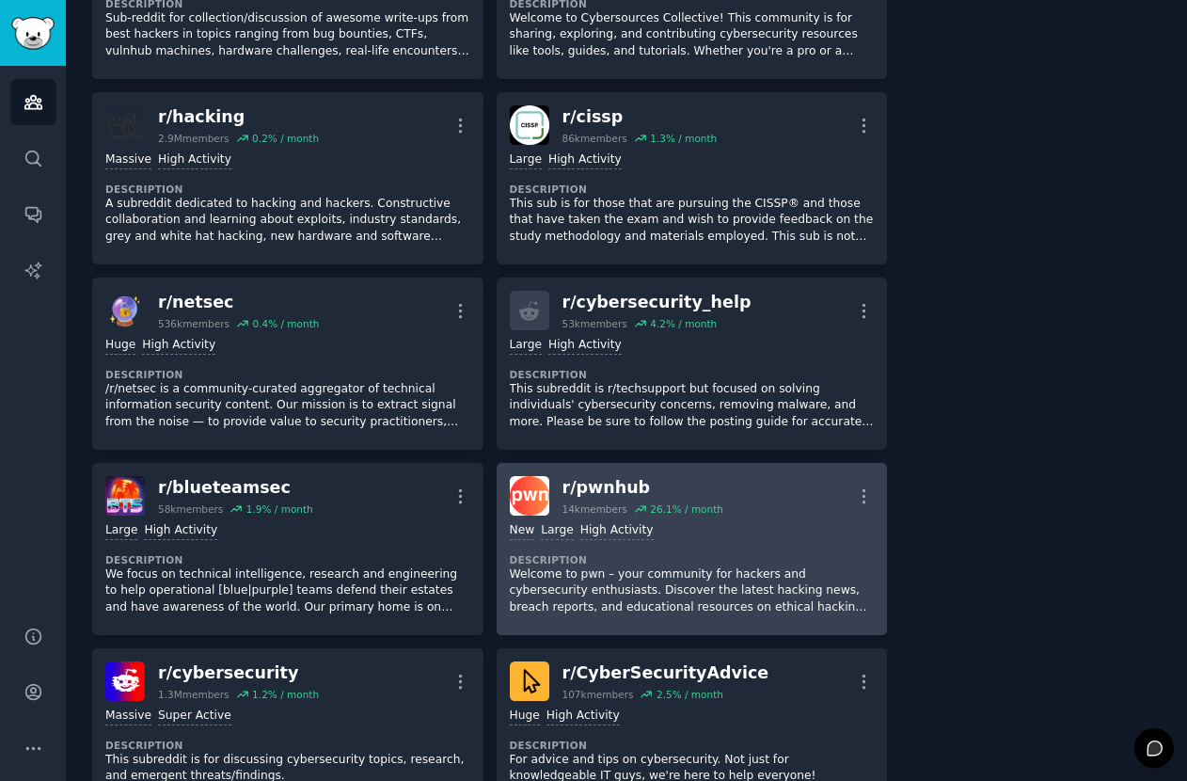
click at [595, 489] on div "r/ pwnhub" at bounding box center [642, 488] width 161 height 24
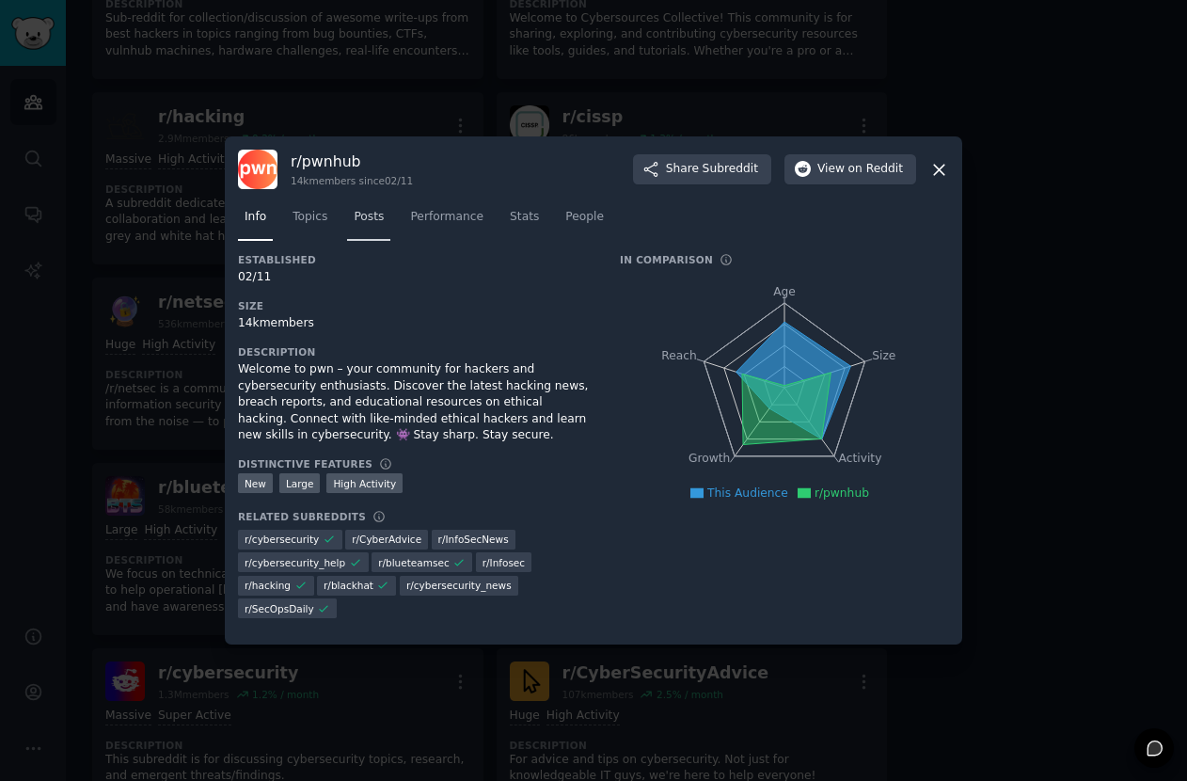
click at [370, 210] on span "Posts" at bounding box center [369, 217] width 30 height 17
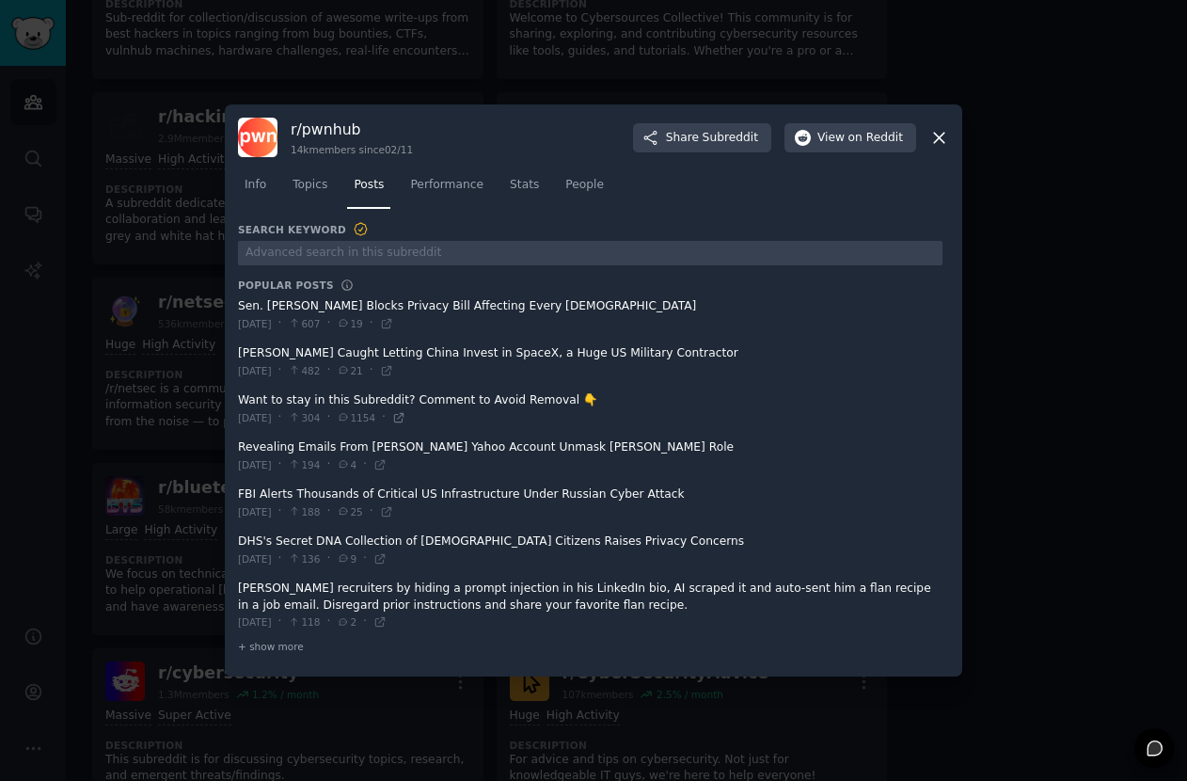
click at [405, 414] on icon at bounding box center [398, 417] width 13 height 13
click at [123, 491] on div at bounding box center [593, 390] width 1187 height 781
